Goal: Task Accomplishment & Management: Complete application form

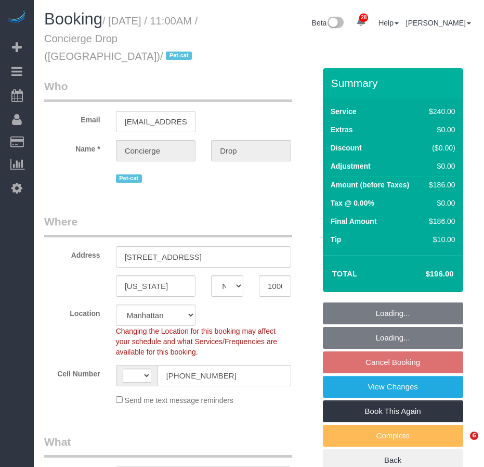
select select "NY"
select select "object:574"
select select "string:stripe-pm_1RaQn24VGloSiKo7zeOF73Wj"
select select "string:US"
select select "180"
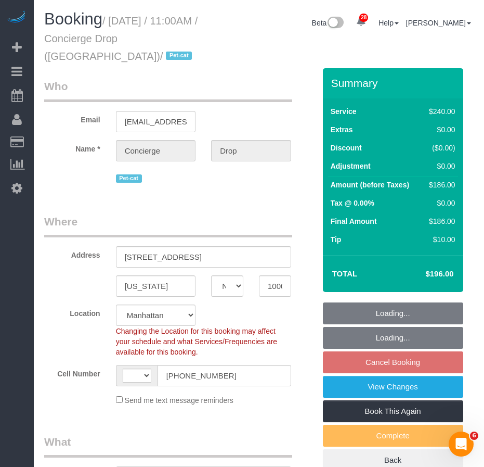
select select "spot4"
select select "number:89"
select select "number:90"
select select "number:14"
select select "number:5"
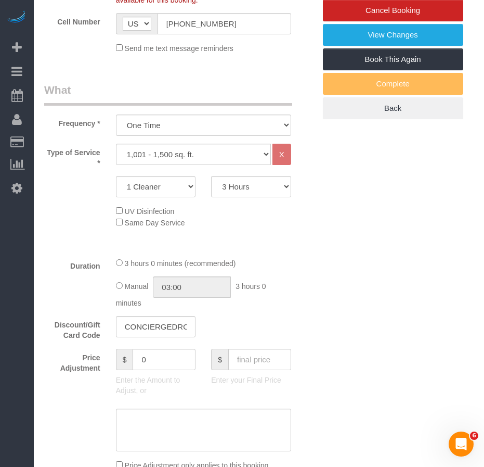
scroll to position [1288, 0]
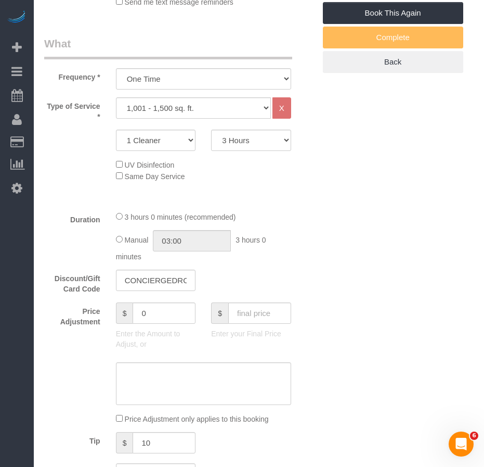
scroll to position [352, 0]
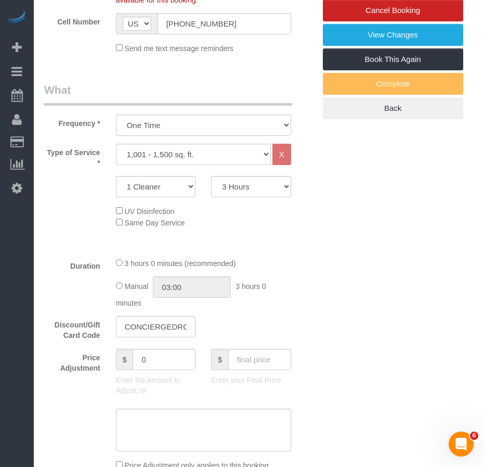
click at [266, 153] on select "Under 1,000 sq. ft. 1,001 - 1,500 sq. ft. 1,500+ sq. ft. Custom Cleaning Office…" at bounding box center [193, 154] width 155 height 21
select select "216"
click at [116, 144] on select "Under 1,000 sq. ft. 1,001 - 1,500 sq. ft. 1,500+ sq. ft. Custom Cleaning Office…" at bounding box center [193, 154] width 155 height 21
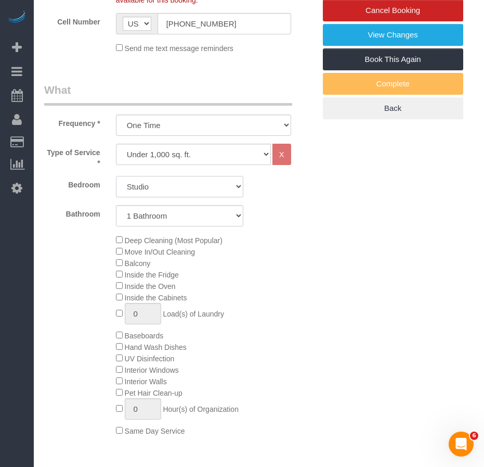
click at [189, 185] on select "Studio 1 Bedroom 2 Bedrooms 3 Bedrooms" at bounding box center [179, 186] width 127 height 21
select select "2"
click at [116, 176] on select "Studio 1 Bedroom 2 Bedrooms 3 Bedrooms" at bounding box center [179, 186] width 127 height 21
click at [175, 220] on select "1 Bathroom 2 Bathrooms" at bounding box center [179, 215] width 127 height 21
select select "spot59"
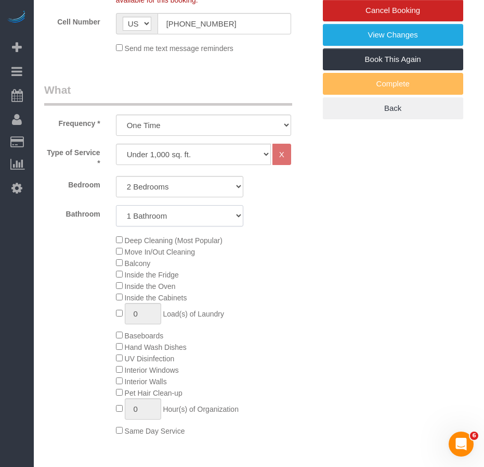
select select "2"
click at [116, 205] on select "1 Bathroom 2 Bathrooms" at bounding box center [179, 215] width 127 height 21
click at [306, 304] on div "Deep Cleaning (Most Popular) Move In/Out Cleaning Balcony Inside the Fridge Ins…" at bounding box center [215, 335] width 215 height 202
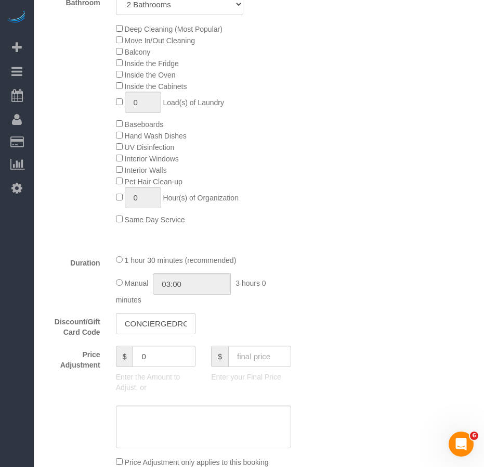
scroll to position [612, 0]
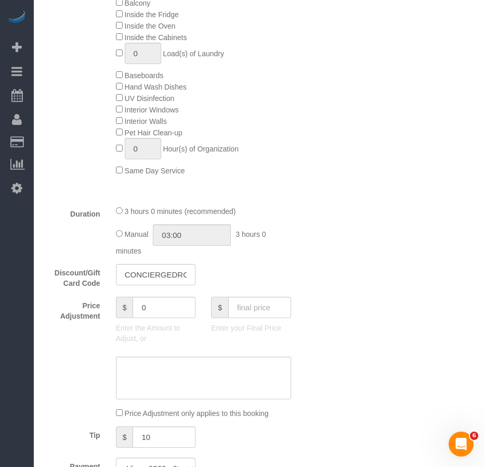
select select "spot114"
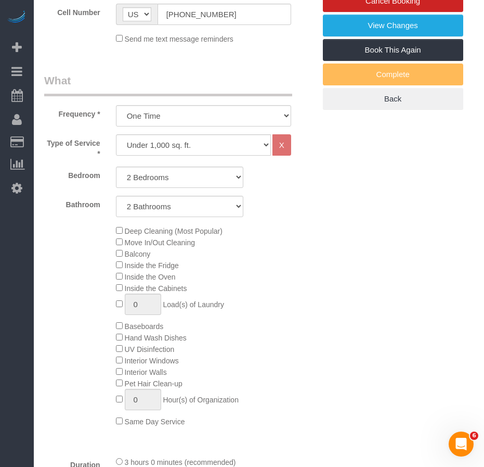
scroll to position [352, 0]
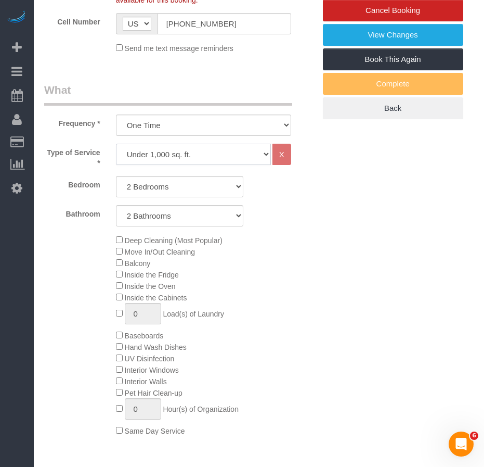
click at [263, 155] on select "Under 1,000 sq. ft. 1,001 - 1,500 sq. ft. 1,500+ sq. ft. Custom Cleaning Office…" at bounding box center [193, 154] width 155 height 21
select select "308"
click at [116, 144] on select "Under 1,000 sq. ft. 1,001 - 1,500 sq. ft. 1,500+ sq. ft. Custom Cleaning Office…" at bounding box center [193, 154] width 155 height 21
select select "1"
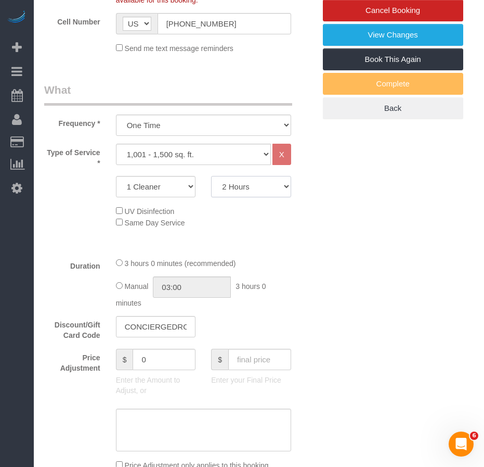
click at [284, 189] on select "2 Hours 2.5 Hours 3 Hours 3.5 Hours 4 Hours 4.5 Hours 5 Hours 5.5 Hours 6 Hours…" at bounding box center [251, 186] width 80 height 21
select select "180"
click at [211, 176] on select "2 Hours 2.5 Hours 3 Hours 3.5 Hours 4 Hours 4.5 Hours 5 Hours 5.5 Hours 6 Hours…" at bounding box center [251, 186] width 80 height 21
select select "spot169"
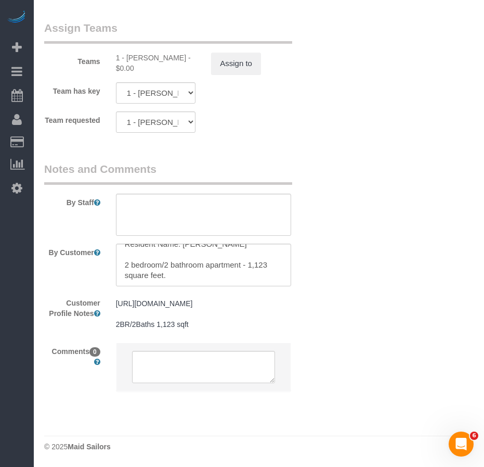
scroll to position [1288, 0]
select select "spot224"
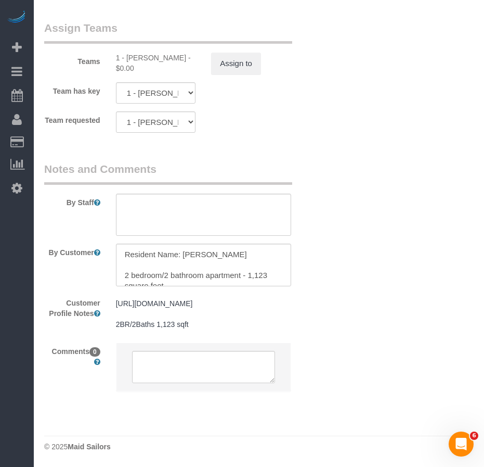
click at [202, 193] on textarea at bounding box center [203, 214] width 175 height 43
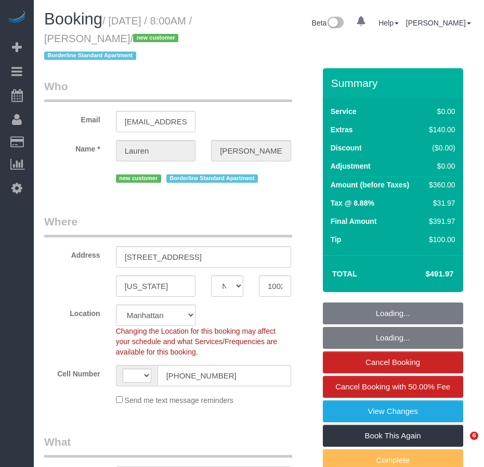
select select "NY"
select select "string:stripe-pm_1SBiTP4VGloSiKo7h6Y8x6lI"
select select "2"
select select "number:56"
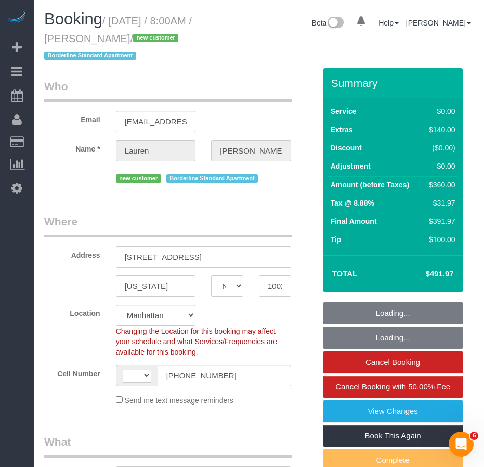
select select "number:72"
select select "number:15"
select select "number:6"
select select "string:[GEOGRAPHIC_DATA]"
select select "object:1073"
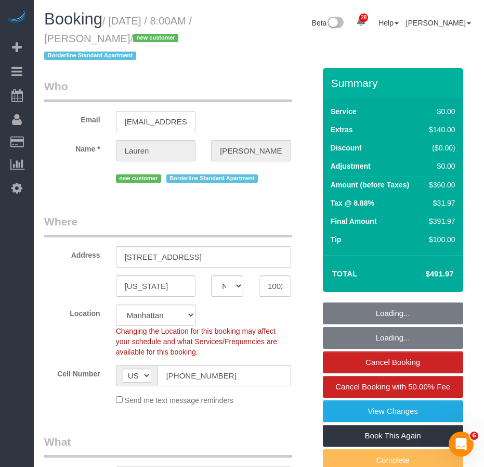
select select "2"
select select "object:1536"
select select "spot1"
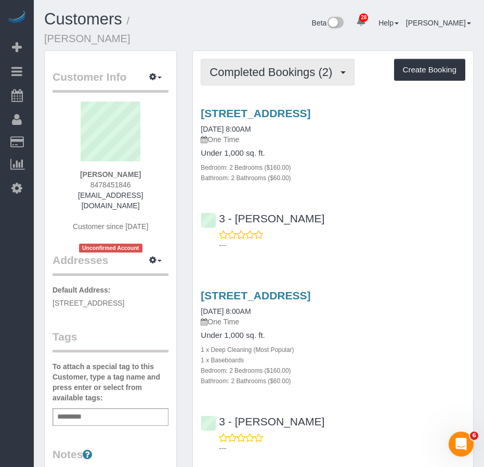
click at [234, 66] on span "Completed Bookings (2)" at bounding box center [274, 72] width 128 height 13
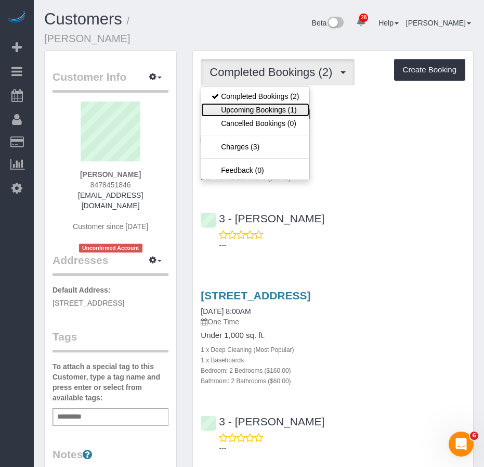
click at [242, 103] on link "Upcoming Bookings (1)" at bounding box center [255, 110] width 108 height 14
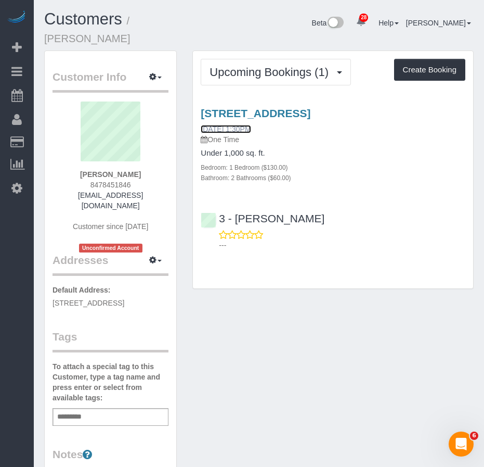
click at [238, 130] on link "[DATE] 1:30PM" at bounding box center [226, 129] width 50 height 8
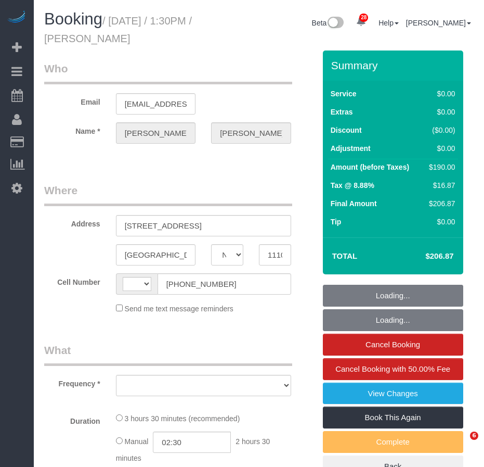
select select "NY"
select select "number:89"
select select "number:90"
select select "number:13"
select select "number:5"
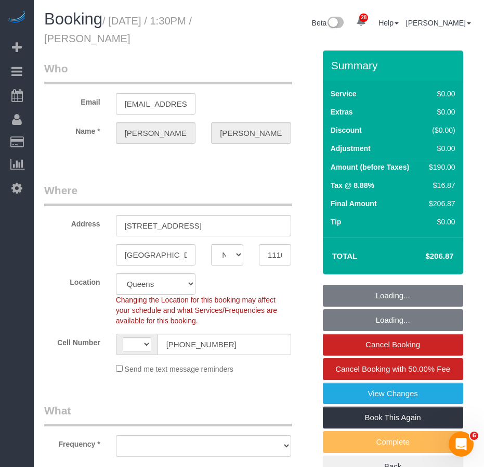
select select "string:[GEOGRAPHIC_DATA]"
select select "string:stripe-pm_1SBRbG4VGloSiKo722we6KVI"
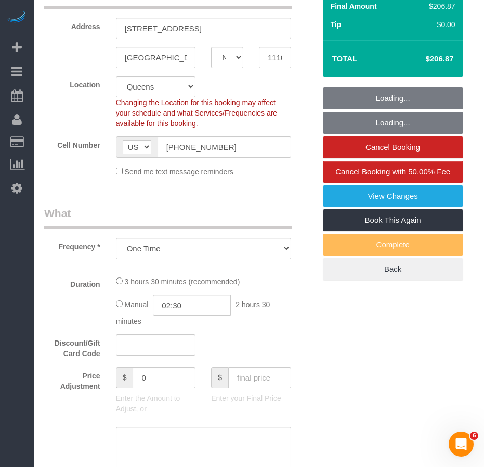
select select "object:1461"
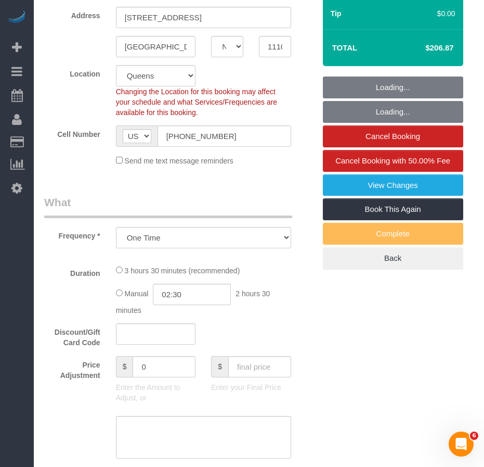
select select "1"
select select "2"
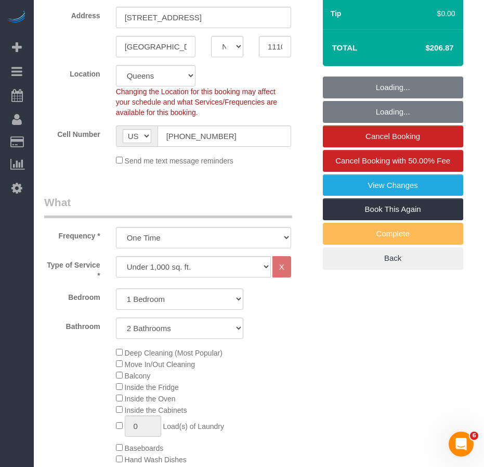
select select "1"
select select "2"
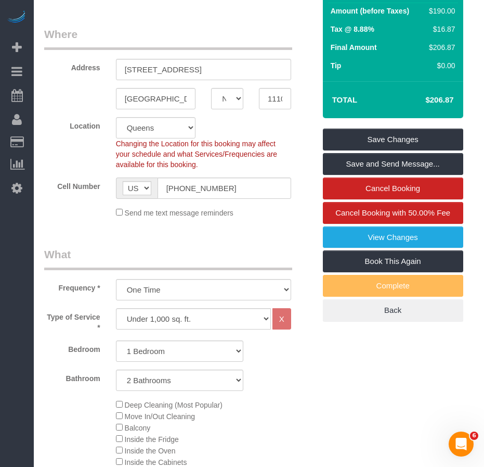
scroll to position [0, 0]
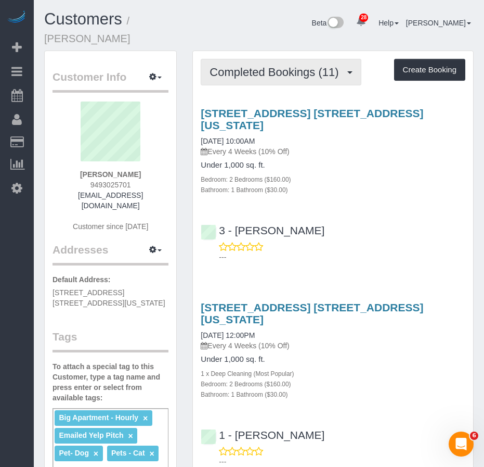
click at [242, 72] on span "Completed Bookings (11)" at bounding box center [277, 72] width 134 height 13
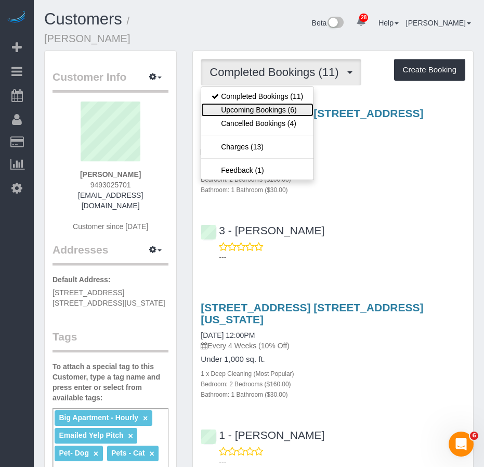
click at [230, 105] on link "Upcoming Bookings (6)" at bounding box center [257, 110] width 112 height 14
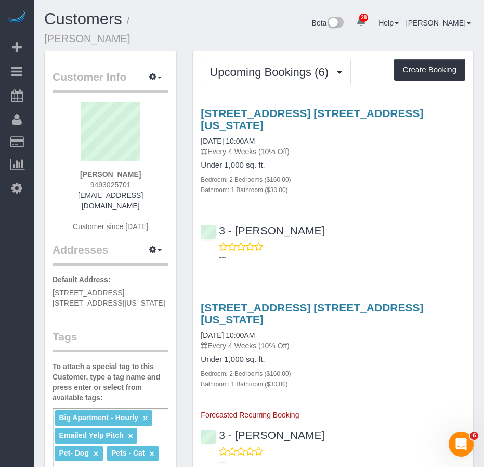
drag, startPoint x: 264, startPoint y: 127, endPoint x: 190, endPoint y: 127, distance: 73.9
copy link "09/26/2025 10:00AM"
drag, startPoint x: 144, startPoint y: 176, endPoint x: 76, endPoint y: 176, distance: 67.6
click at [76, 176] on div "Caroline Williamson 9493025701 11williamson.cs@gmail.com Customer since 2018" at bounding box center [111, 171] width 116 height 140
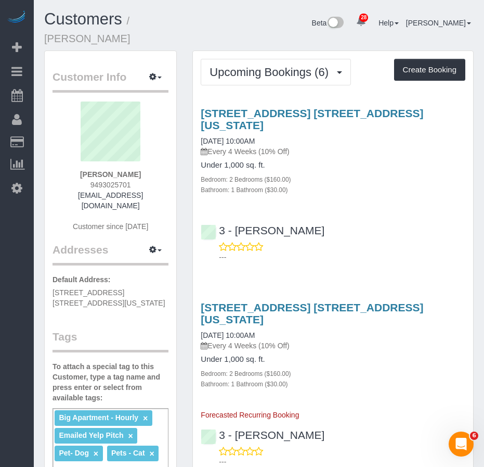
copy strong "Caroline Williamson"
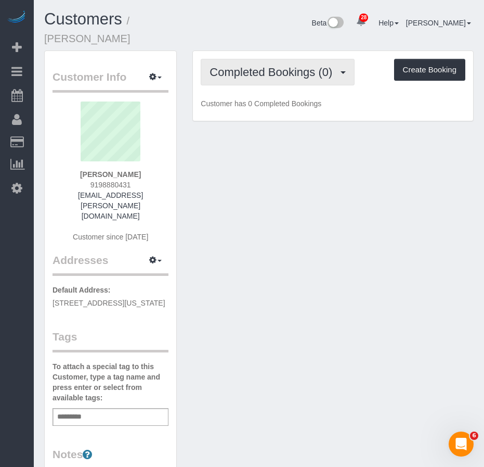
click at [249, 66] on span "Completed Bookings (0)" at bounding box center [274, 72] width 128 height 13
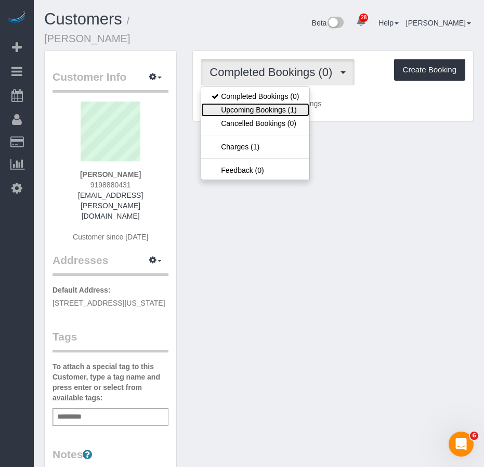
click at [247, 103] on link "Upcoming Bookings (1)" at bounding box center [255, 110] width 108 height 14
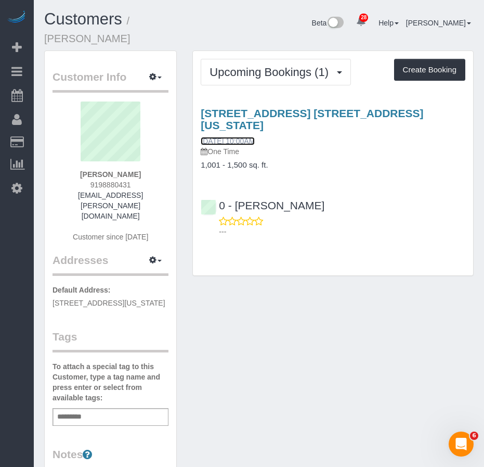
click at [230, 137] on link "[DATE] 10:00AM" at bounding box center [228, 141] width 54 height 8
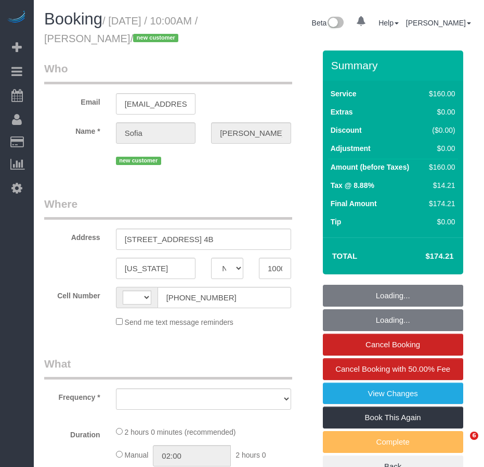
select select "NY"
select select "object:574"
select select "number:89"
select select "number:90"
select select "number:15"
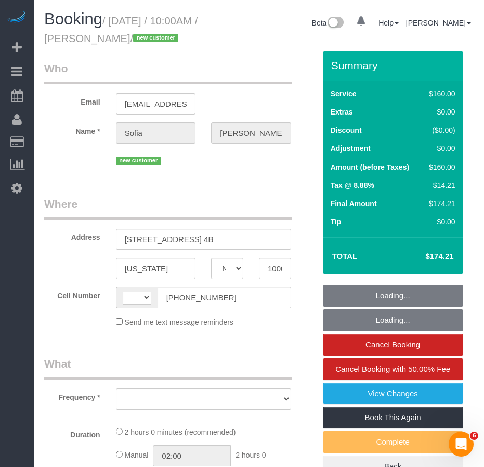
select select "number:5"
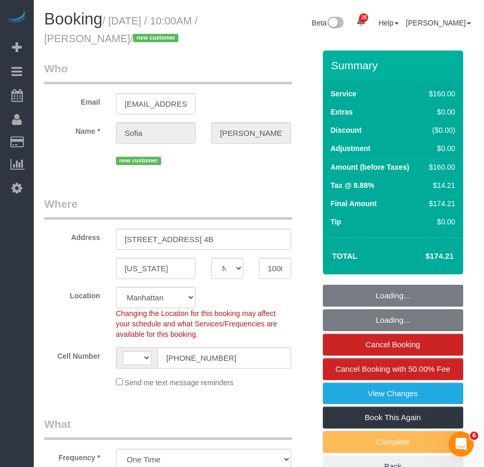
select select "string:[GEOGRAPHIC_DATA]"
select select "string:stripe-pm_1SAgS84VGloSiKo7Rm2wK1xC"
select select "spot1"
select select "object:1474"
